Goal: Information Seeking & Learning: Learn about a topic

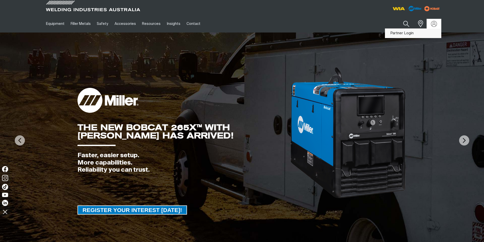
click at [398, 35] on link "Partner Login" at bounding box center [413, 33] width 56 height 9
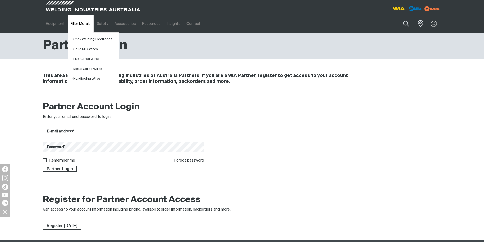
type input "[PERSON_NAME][EMAIL_ADDRESS][DOMAIN_NAME]"
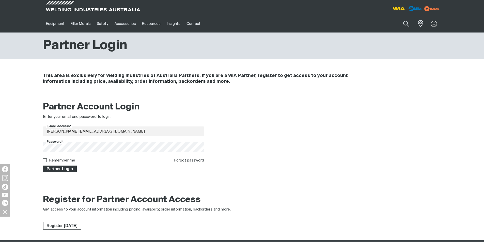
click at [56, 170] on span "Partner Login" at bounding box center [59, 169] width 33 height 7
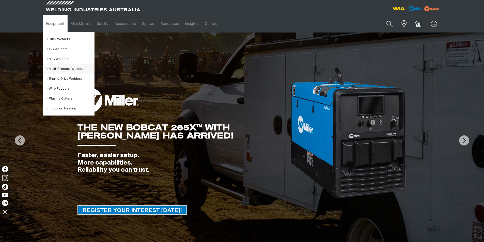
click at [67, 70] on link "Multi-Process Welders" at bounding box center [70, 69] width 47 height 10
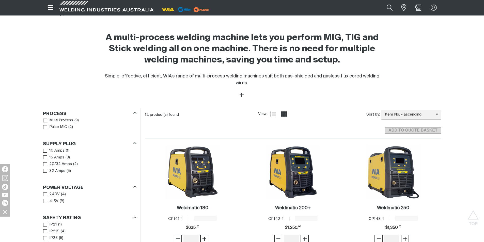
scroll to position [279, 0]
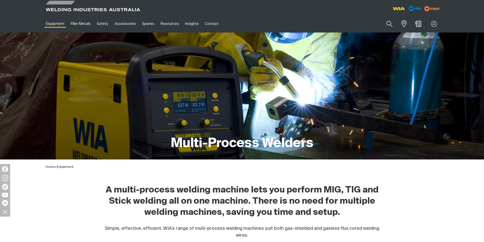
click at [327, 165] on div "Home > Equipment" at bounding box center [241, 167] width 393 height 6
click at [238, 175] on div "Multi-Process Welders Home > Equipment A multi-process welding machine lets you…" at bounding box center [242, 140] width 484 height 217
click at [423, 187] on div "A multi-process welding machine lets you perform MIG, TIG and Stick welding all…" at bounding box center [242, 207] width 398 height 61
